Goal: Information Seeking & Learning: Learn about a topic

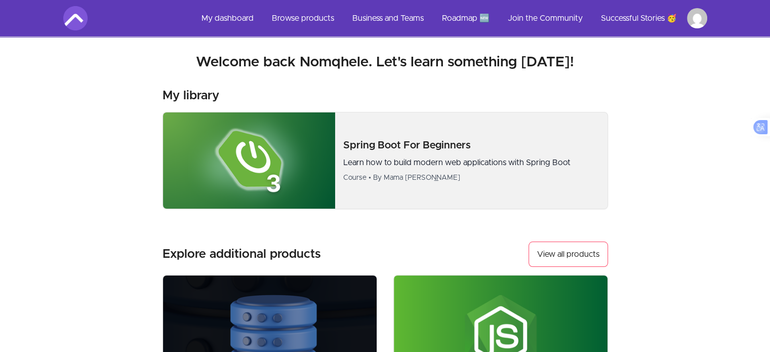
click at [349, 168] on p "Learn how to build modern web applications with Spring Boot" at bounding box center [471, 162] width 256 height 12
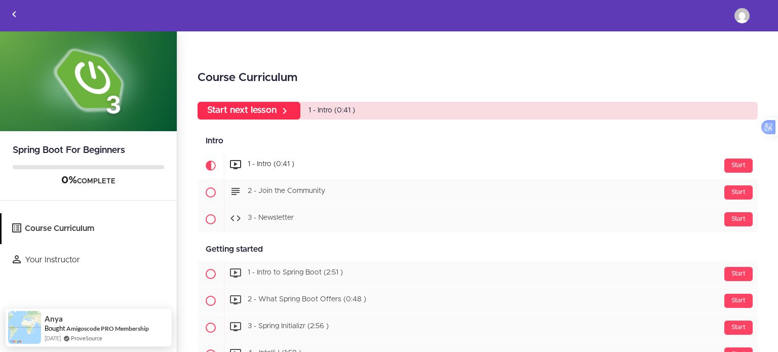
click at [271, 113] on link "Start next lesson" at bounding box center [248, 111] width 103 height 18
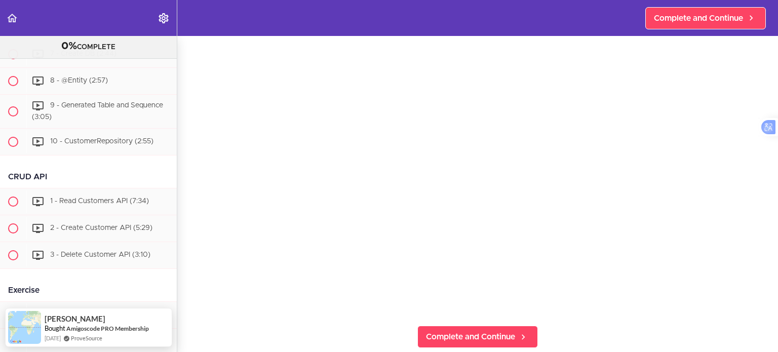
scroll to position [830, 0]
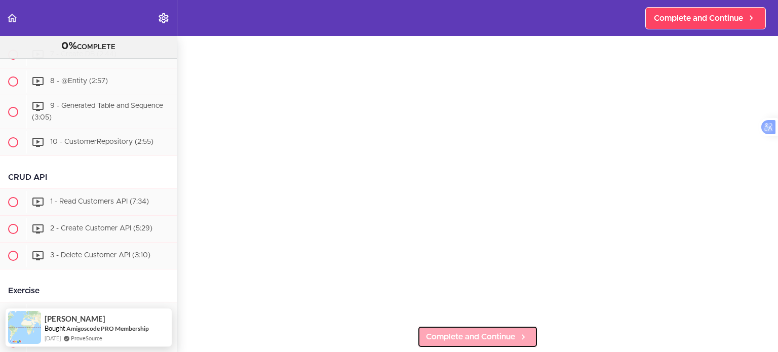
click at [435, 326] on link "Complete and Continue" at bounding box center [477, 337] width 121 height 22
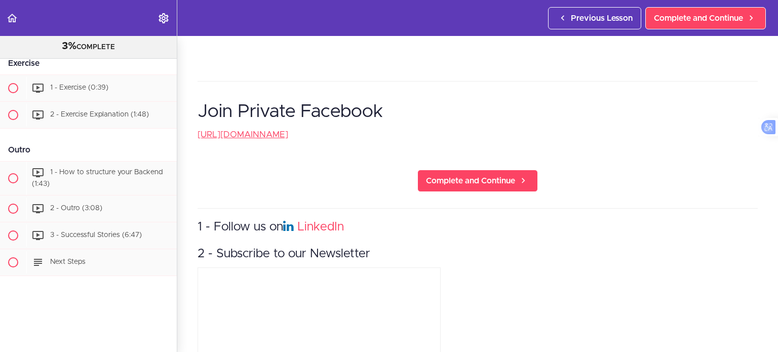
scroll to position [419, 0]
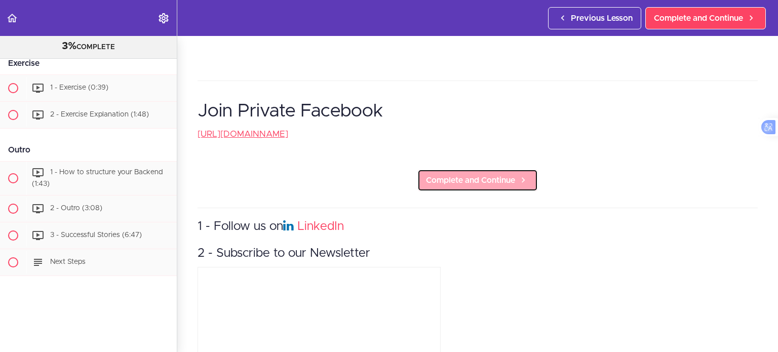
click at [464, 174] on span "Complete and Continue" at bounding box center [470, 180] width 89 height 12
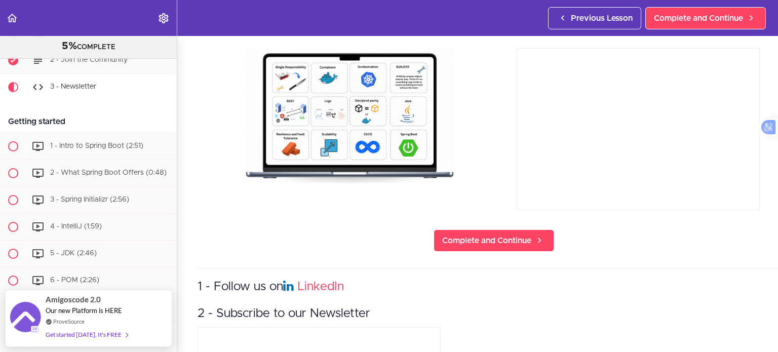
scroll to position [109, 0]
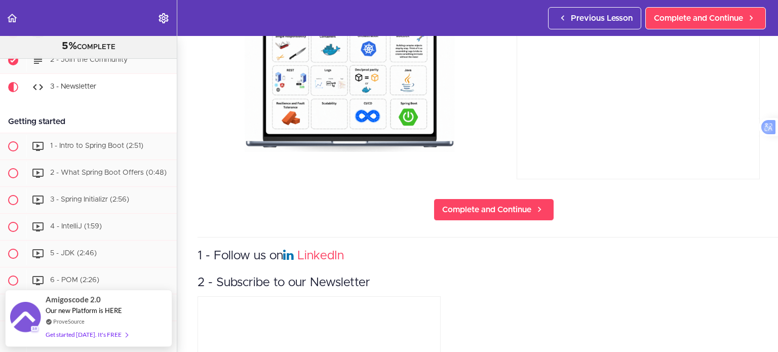
click at [531, 222] on div "3 - Newsletter Join our Brand New Newsletter If You Haven't Complete and Contin…" at bounding box center [493, 85] width 633 height 316
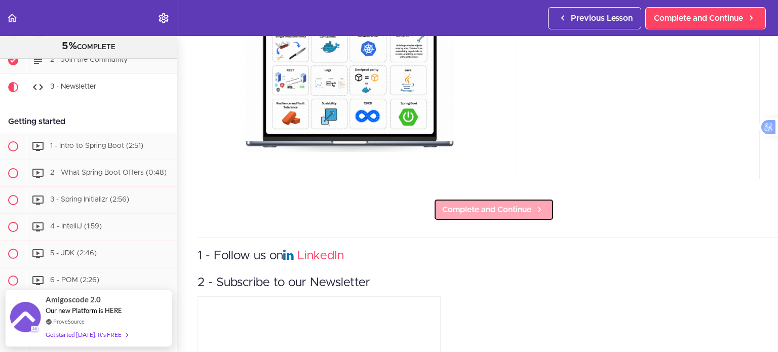
click at [527, 214] on span "Complete and Continue" at bounding box center [486, 210] width 89 height 12
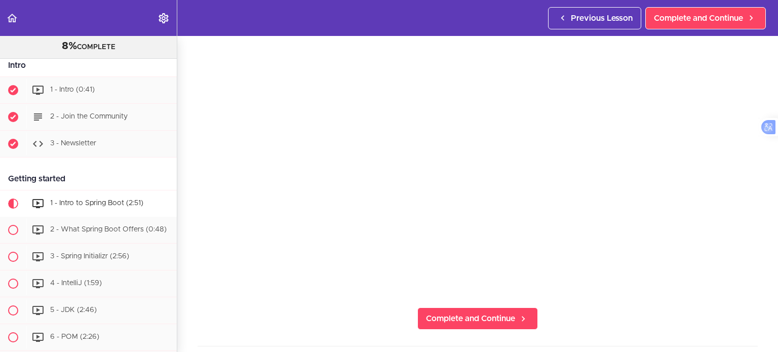
scroll to position [94, 0]
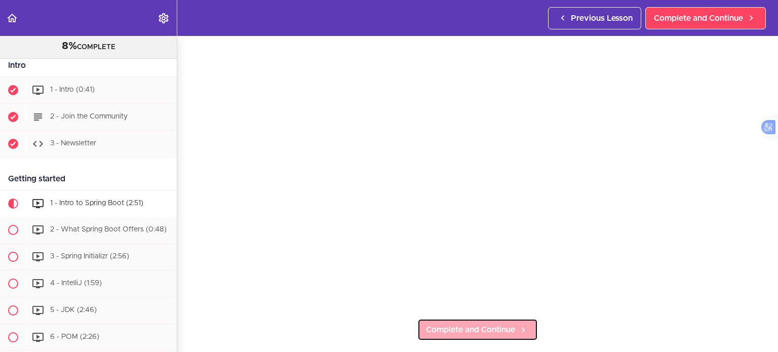
click at [441, 318] on link "Complete and Continue" at bounding box center [477, 329] width 121 height 22
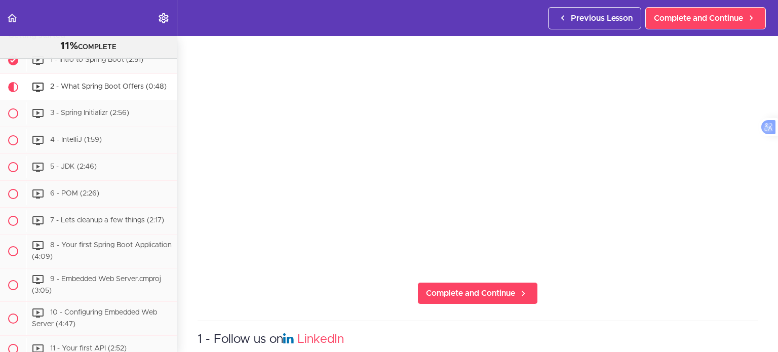
scroll to position [237, 0]
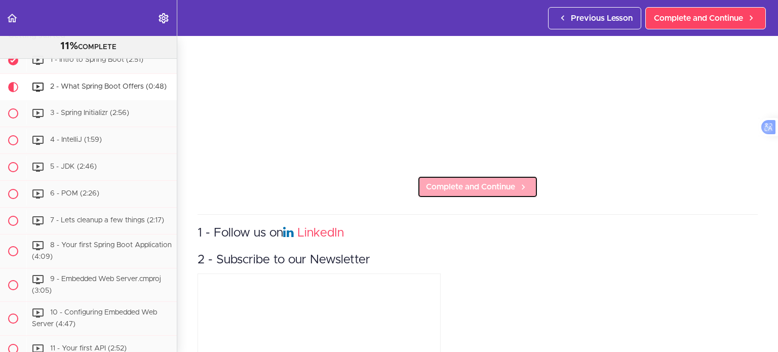
click at [439, 186] on span "Complete and Continue" at bounding box center [470, 187] width 89 height 12
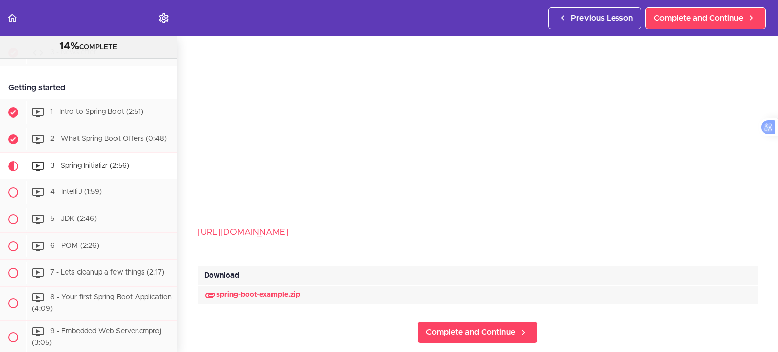
scroll to position [187, 0]
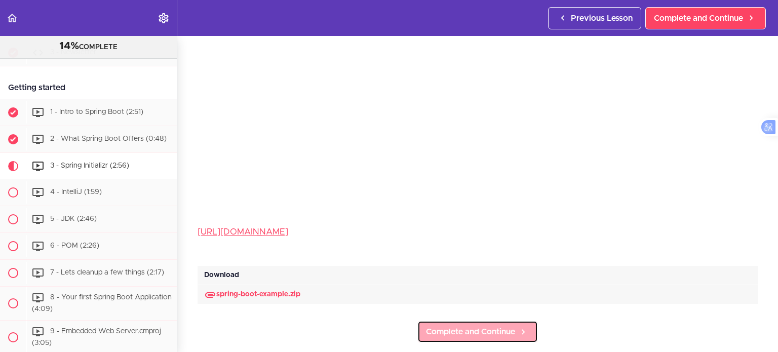
click at [427, 334] on link "Complete and Continue" at bounding box center [477, 332] width 121 height 22
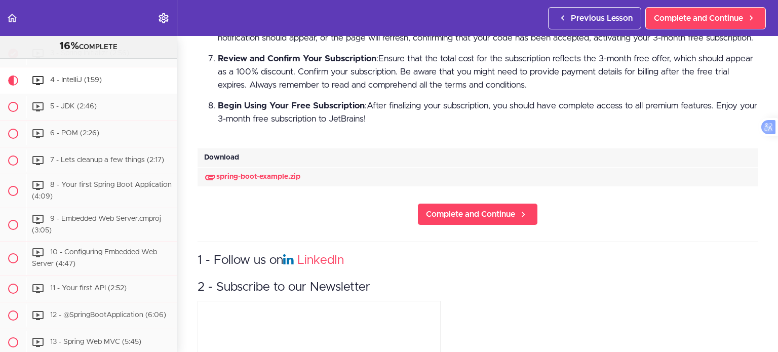
scroll to position [540, 0]
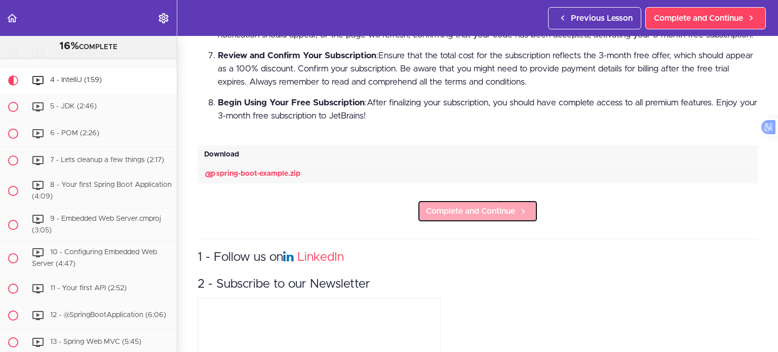
click at [434, 217] on span "Complete and Continue" at bounding box center [470, 211] width 89 height 12
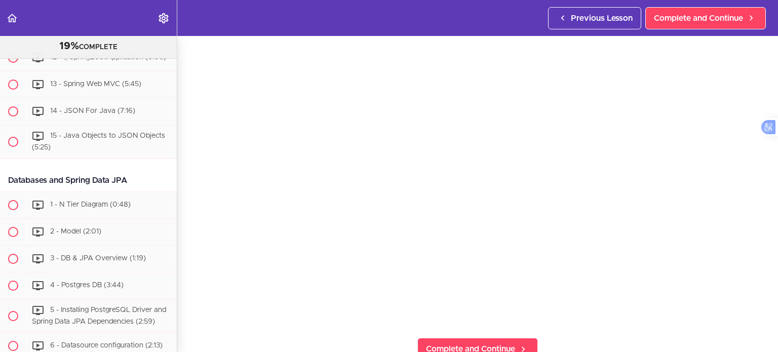
scroll to position [75, 0]
click at [515, 337] on link "Complete and Continue" at bounding box center [477, 348] width 121 height 22
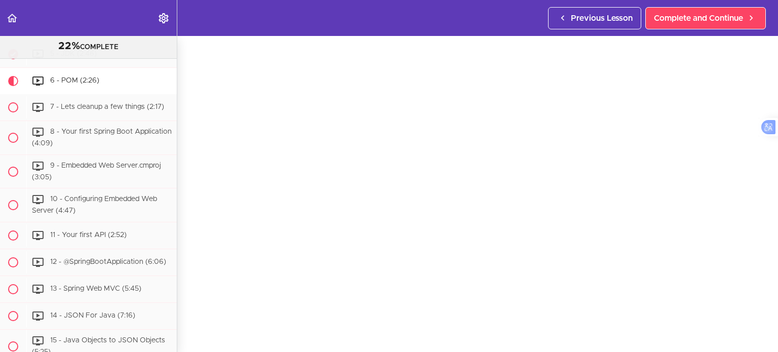
scroll to position [154, 0]
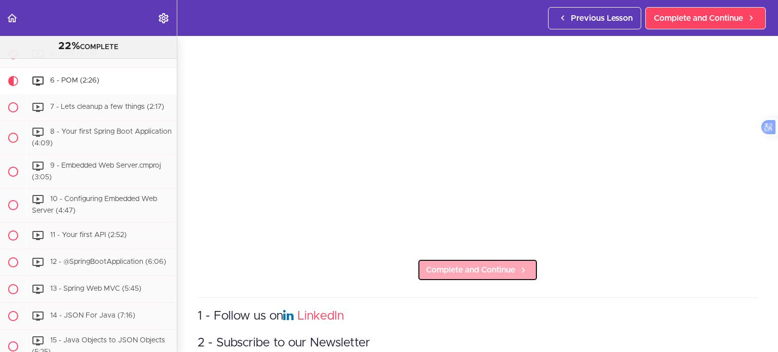
click at [420, 264] on link "Complete and Continue" at bounding box center [477, 270] width 121 height 22
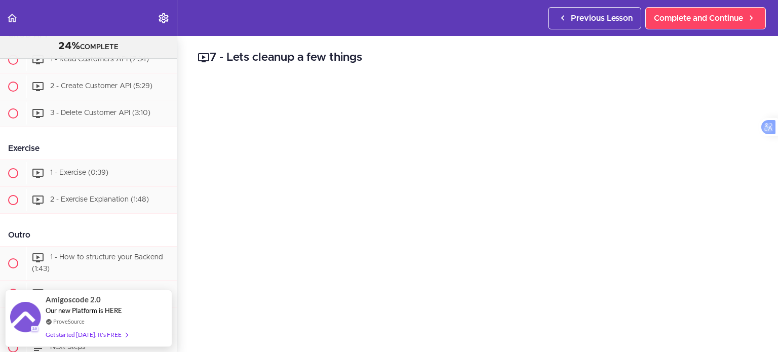
scroll to position [945, 0]
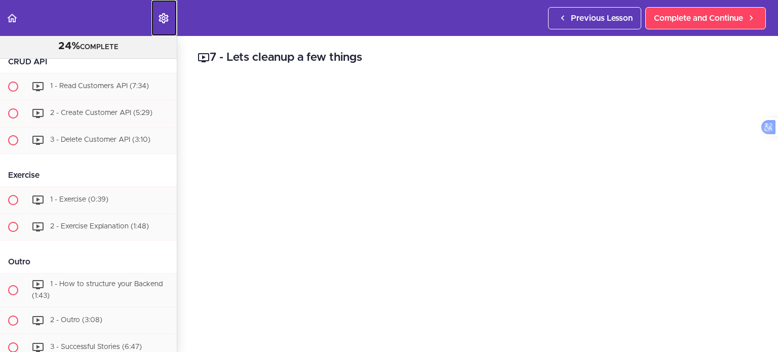
click at [164, 13] on icon "Settings Menu" at bounding box center [163, 18] width 12 height 12
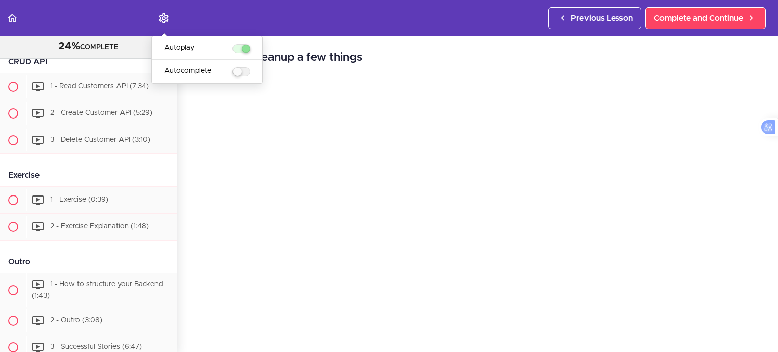
click at [389, 53] on h2 "7 - Lets cleanup a few things" at bounding box center [477, 57] width 560 height 17
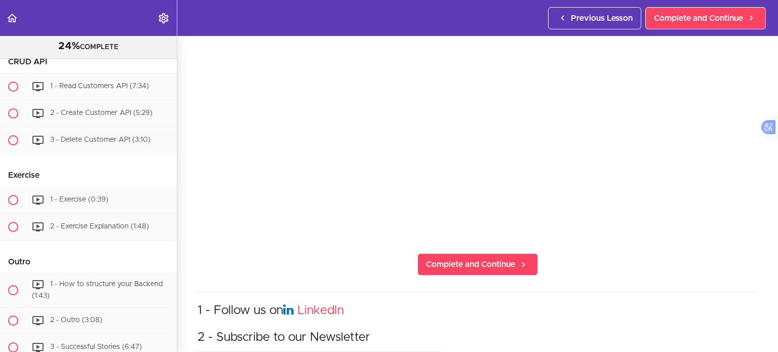
scroll to position [160, 0]
